Goal: Understand process/instructions: Learn how to perform a task or action

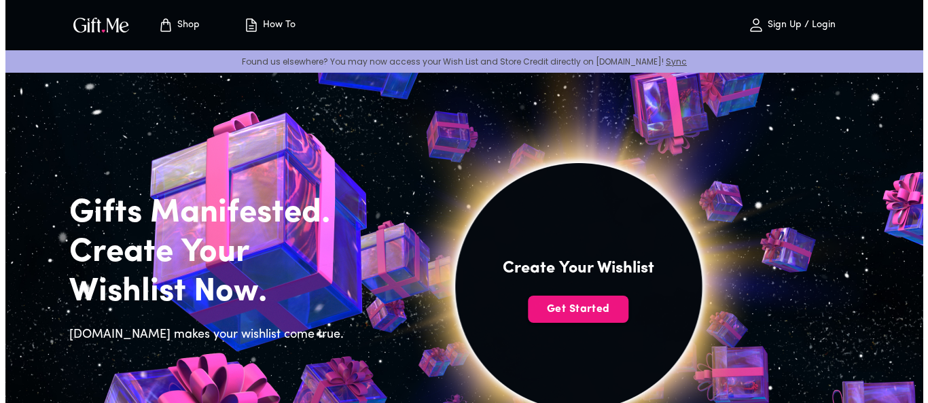
scroll to position [68, 0]
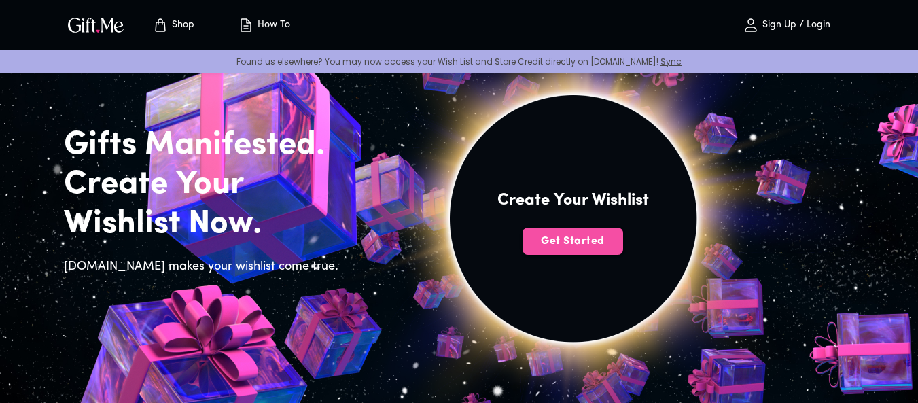
click at [565, 242] on span "Get Started" at bounding box center [572, 241] width 101 height 15
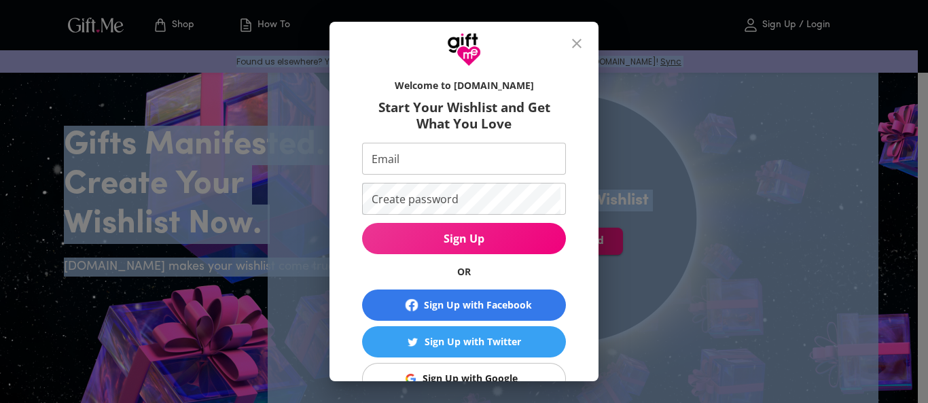
click at [521, 301] on div "Sign Up with Facebook" at bounding box center [478, 305] width 108 height 15
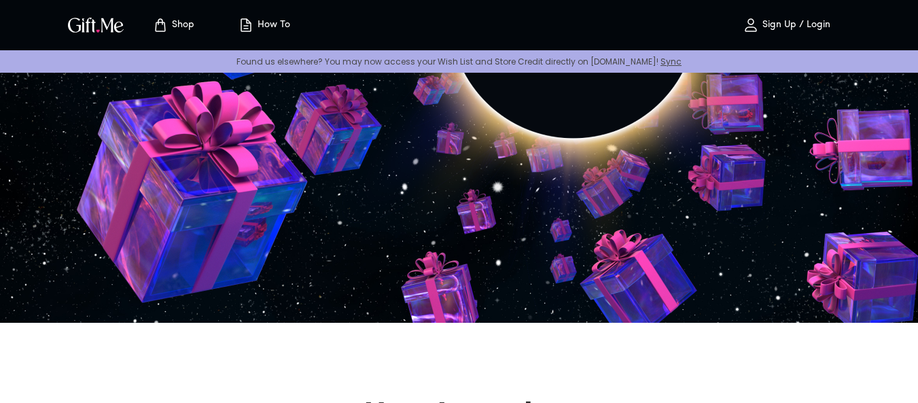
scroll to position [476, 0]
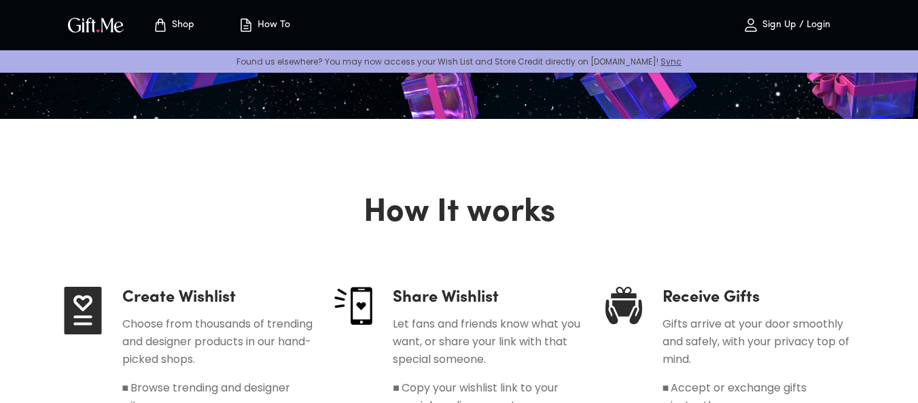
click at [769, 14] on button "Sign Up / Login" at bounding box center [787, 24] width 136 height 43
click at [778, 32] on span "Sign Up / Login" at bounding box center [787, 25] width 120 height 16
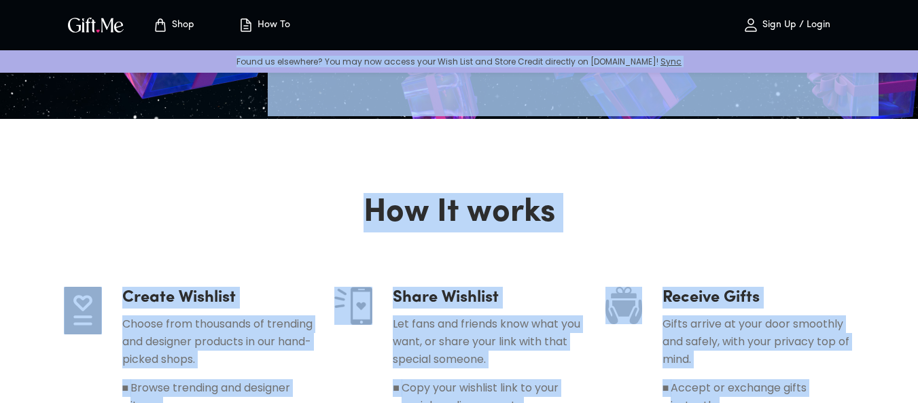
click at [770, 25] on p "Sign Up / Login" at bounding box center [794, 26] width 71 height 12
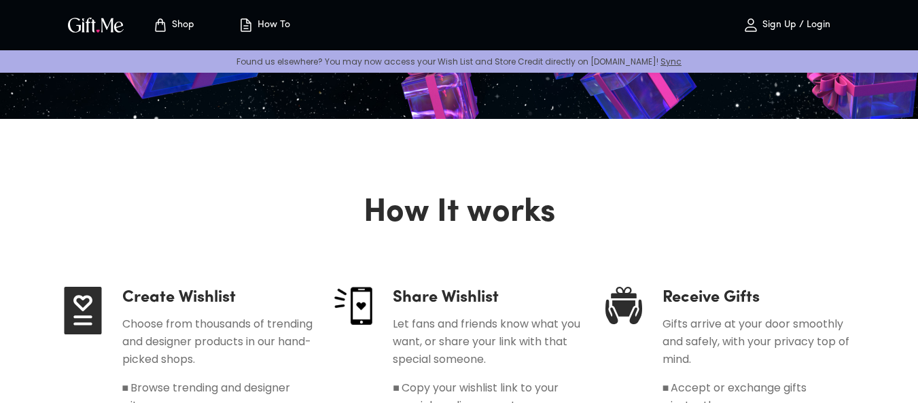
click at [756, 24] on icon "button" at bounding box center [751, 25] width 16 height 16
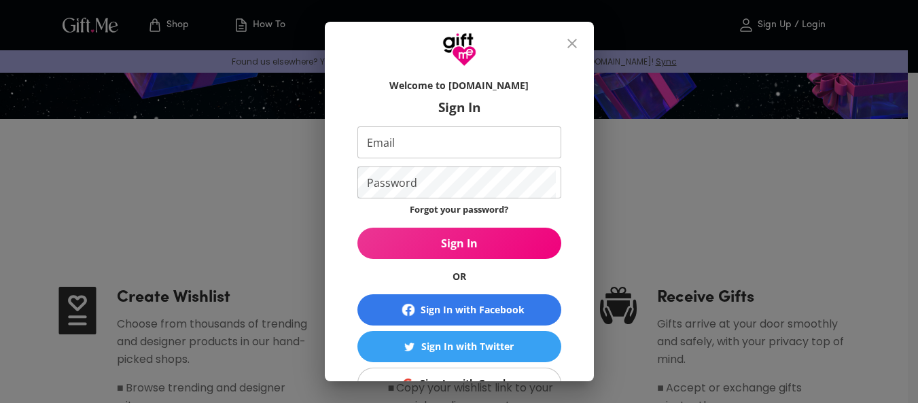
click at [756, 24] on div "Welcome to Gift.me Sign In Email Email Password Password Forgot your password? …" at bounding box center [459, 201] width 918 height 403
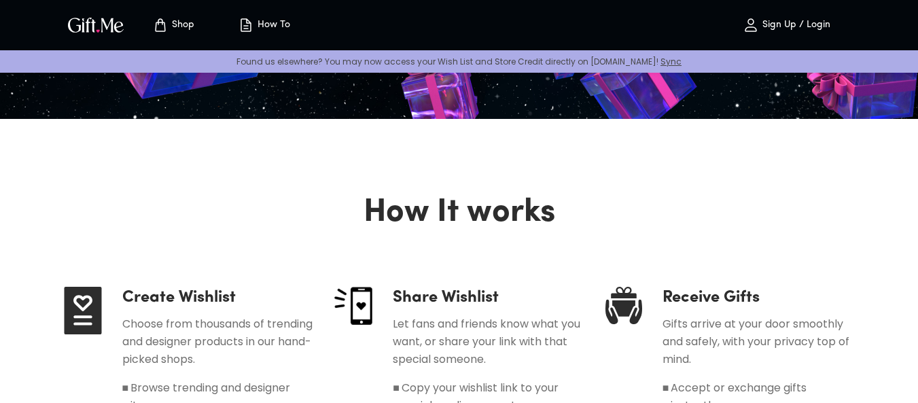
click at [754, 24] on icon "button" at bounding box center [751, 25] width 16 height 16
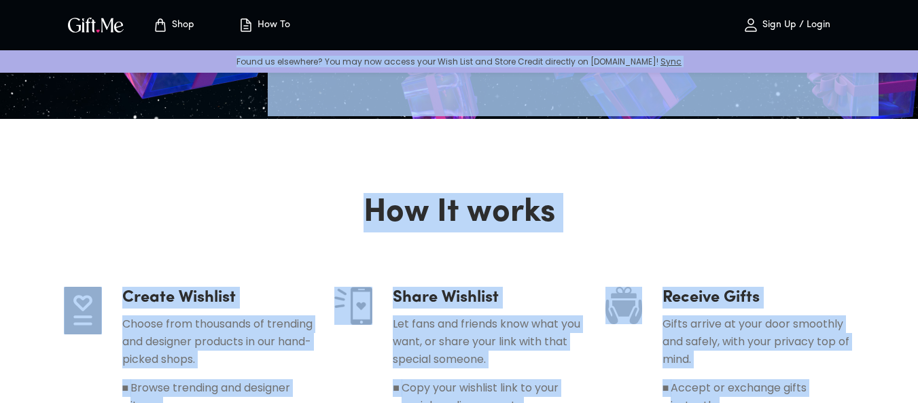
click at [754, 24] on icon "button" at bounding box center [751, 25] width 16 height 16
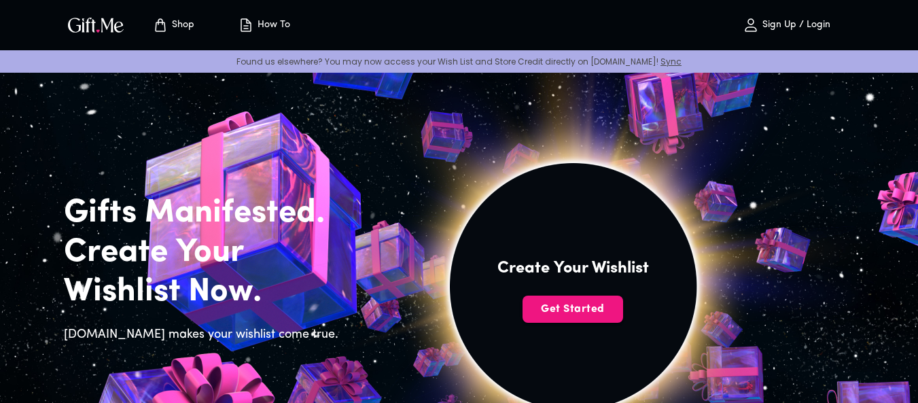
click at [253, 12] on button "How To" at bounding box center [264, 24] width 75 height 43
